Goal: Information Seeking & Learning: Learn about a topic

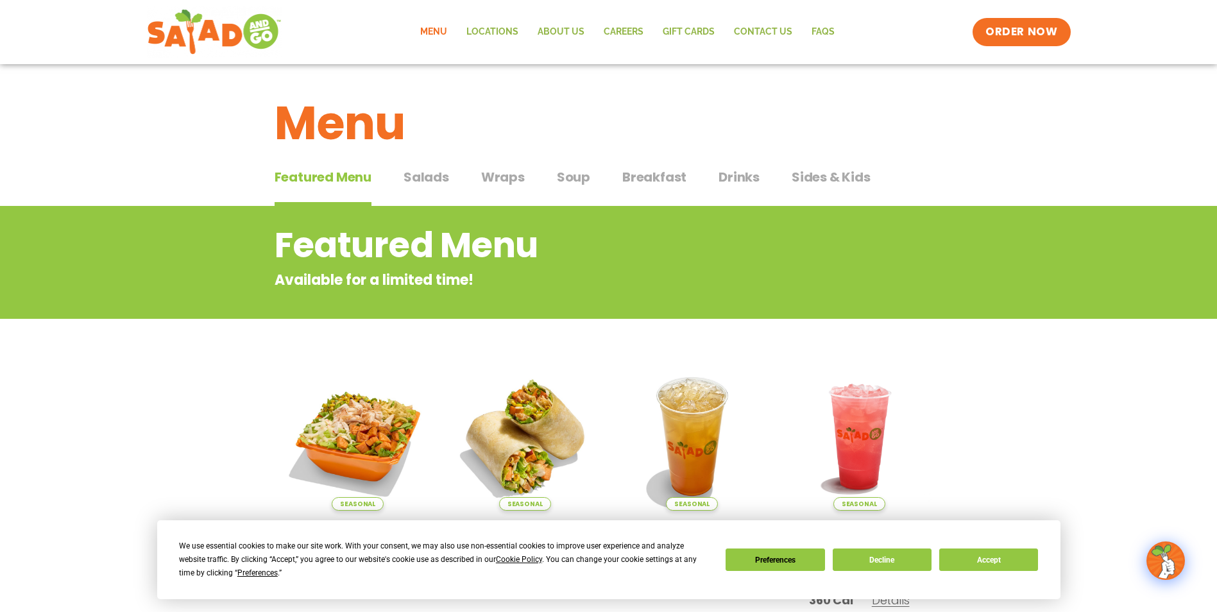
click at [428, 174] on span "Salads" at bounding box center [427, 176] width 46 height 19
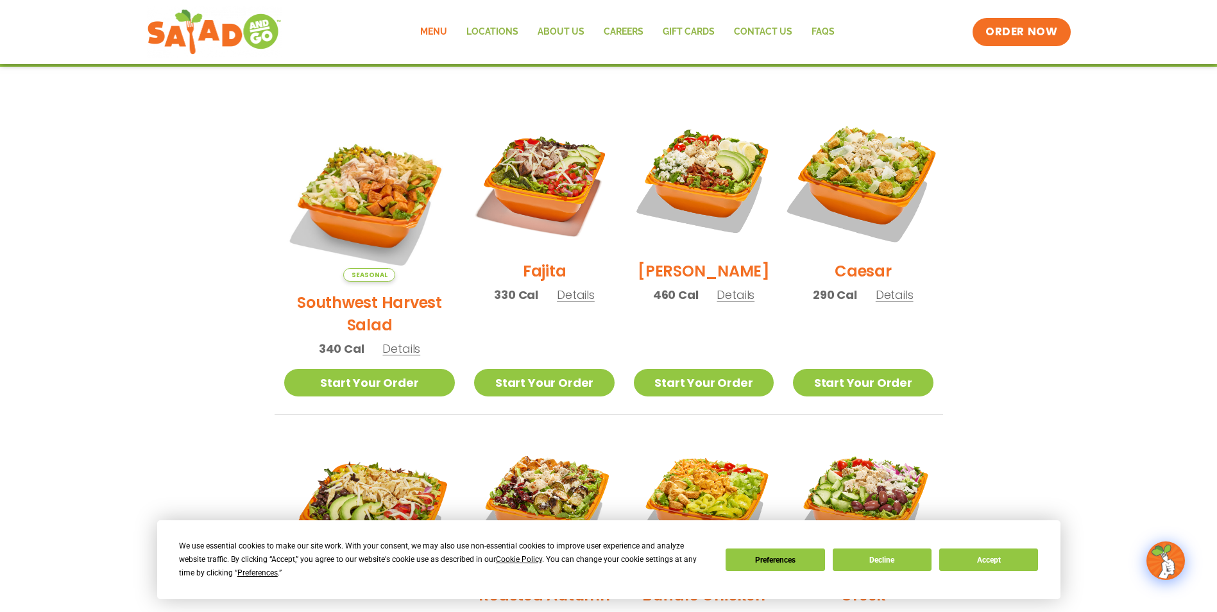
scroll to position [293, 0]
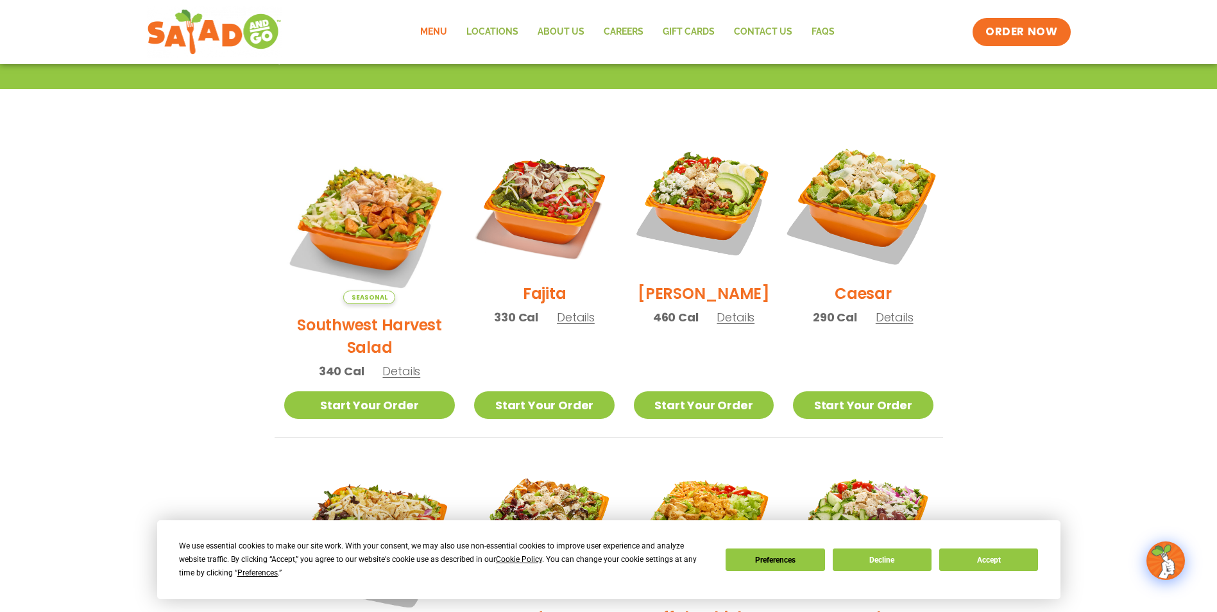
click at [862, 185] on img at bounding box center [863, 203] width 164 height 164
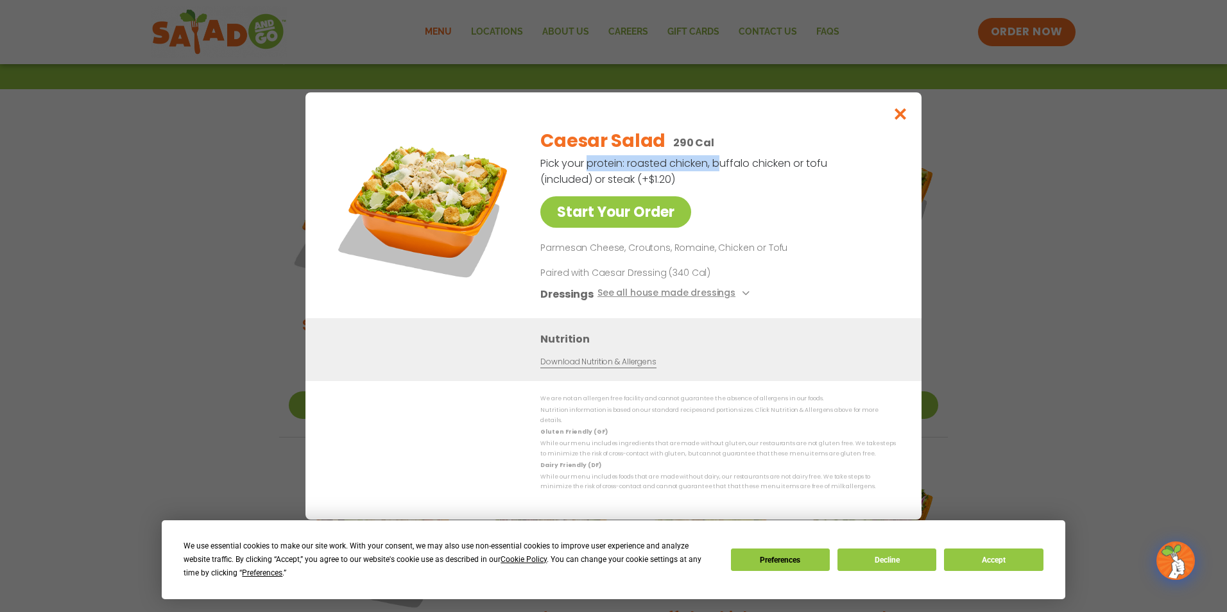
drag, startPoint x: 586, startPoint y: 168, endPoint x: 718, endPoint y: 167, distance: 132.2
click at [718, 167] on p "Pick your protein: roasted chicken, buffalo chicken or tofu (included) or steak…" at bounding box center [684, 171] width 289 height 32
drag, startPoint x: 718, startPoint y: 167, endPoint x: 833, endPoint y: 185, distance: 116.2
click at [833, 185] on div "Caesar Salad 290 Cal Pick your protein: roasted chicken, buffalo chicken or tof…" at bounding box center [715, 218] width 350 height 200
click at [672, 296] on button "See all house made dressings" at bounding box center [675, 294] width 156 height 16
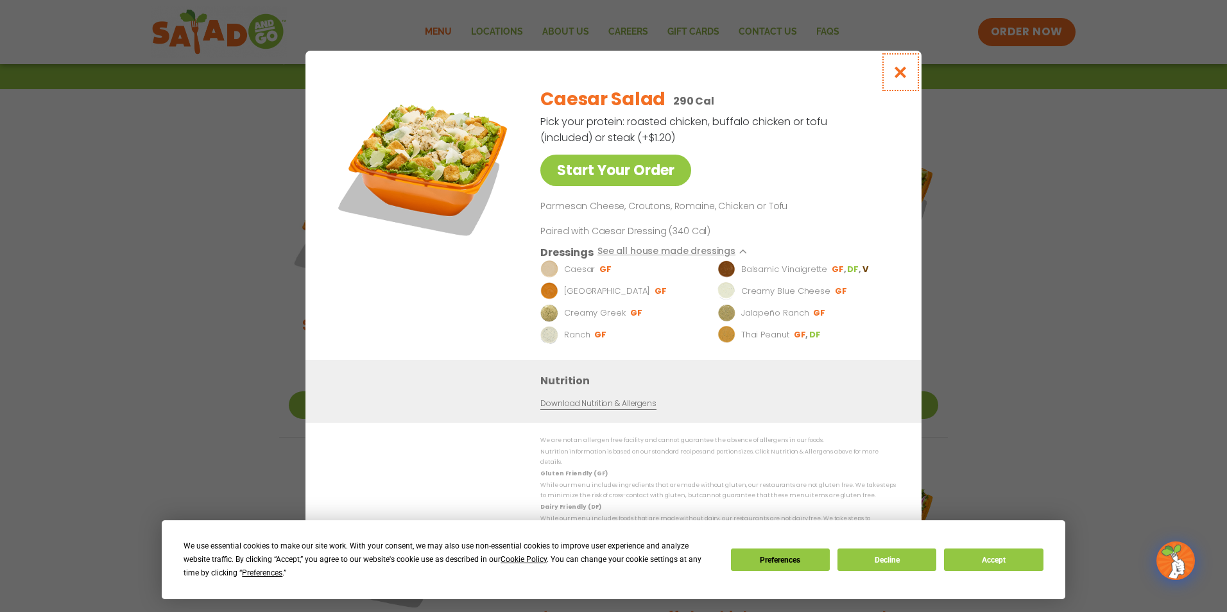
click at [901, 69] on button "Close modal" at bounding box center [901, 72] width 42 height 43
